Goal: Find specific page/section: Find specific page/section

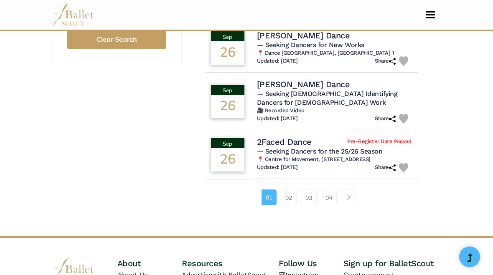
scroll to position [626, 0]
click at [349, 195] on span "Page navigation example" at bounding box center [349, 198] width 6 height 6
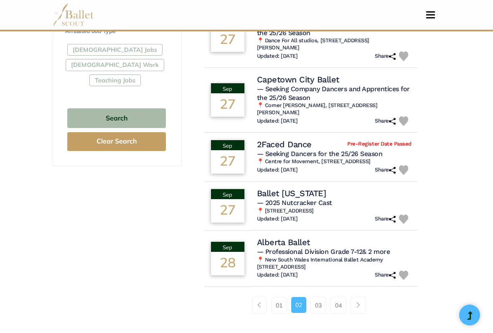
scroll to position [565, 0]
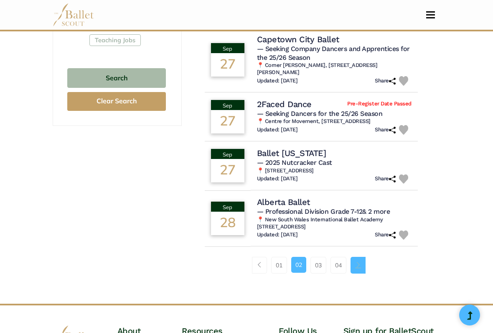
click at [364, 268] on link "Page navigation example" at bounding box center [358, 265] width 15 height 17
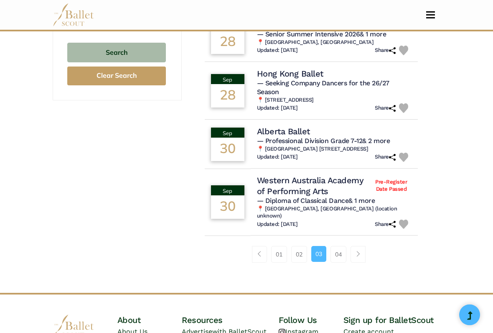
scroll to position [590, 0]
click at [357, 255] on span "Page navigation example" at bounding box center [358, 254] width 6 height 6
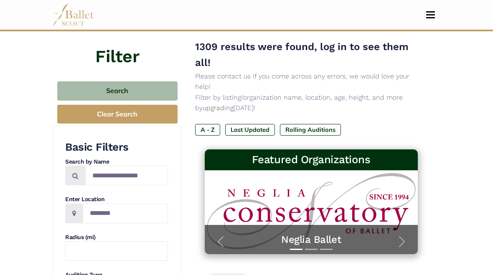
scroll to position [64, 0]
